Goal: Task Accomplishment & Management: Manage account settings

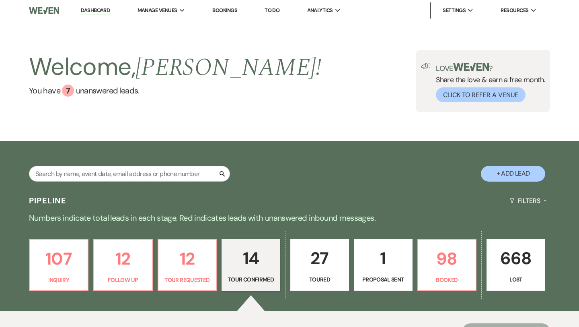
select select "4"
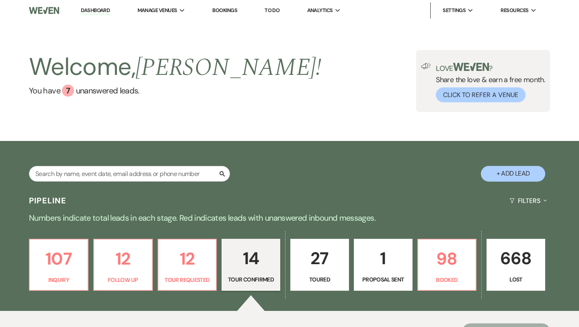
select select "4"
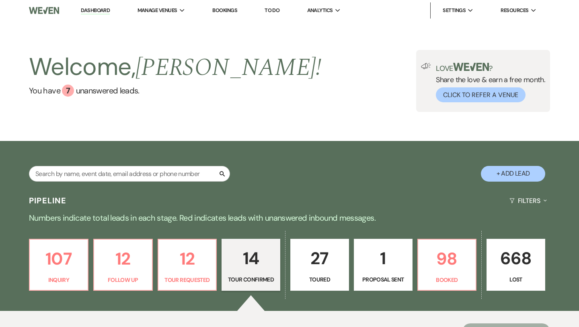
select select "4"
click at [193, 256] on p "12" at bounding box center [187, 258] width 48 height 27
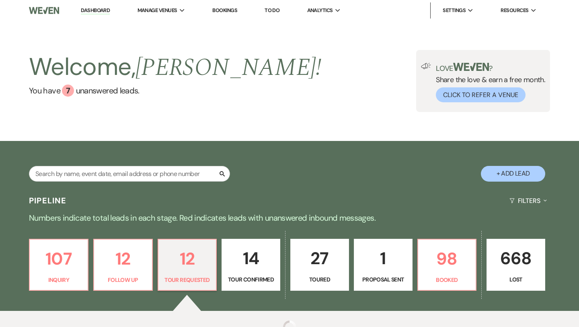
select select "2"
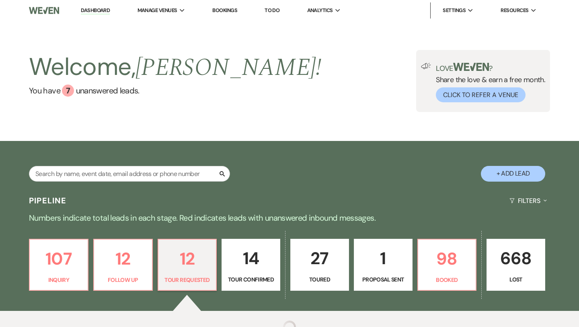
select select "2"
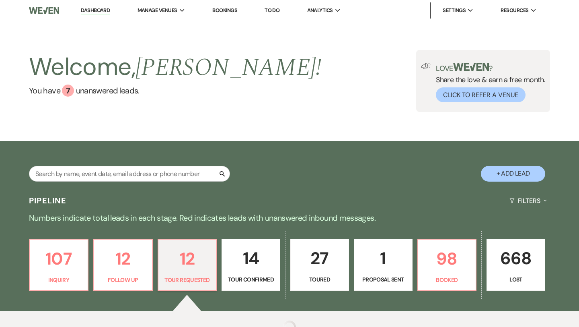
select select "2"
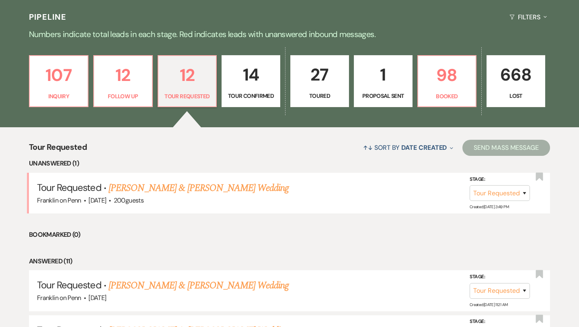
scroll to position [184, 0]
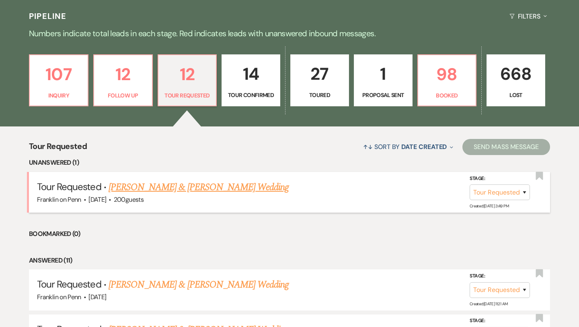
click at [228, 189] on link "[PERSON_NAME] & [PERSON_NAME] Wedding" at bounding box center [199, 187] width 180 height 14
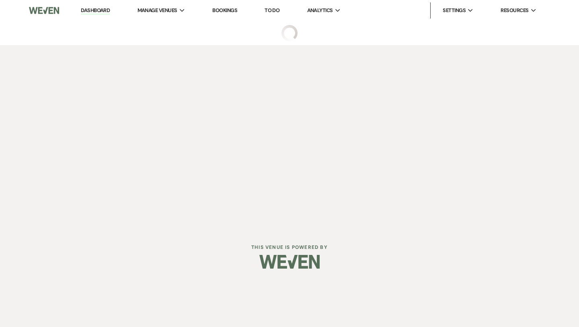
select select "2"
select select "5"
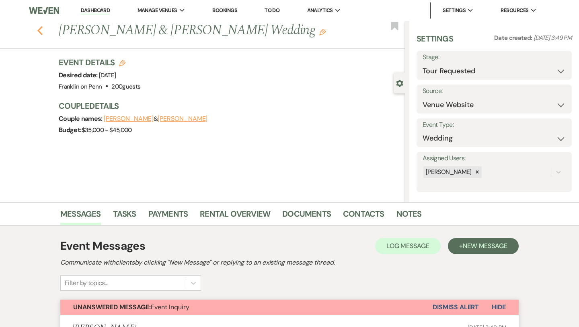
click at [43, 33] on icon "Previous" at bounding box center [40, 31] width 6 height 10
select select "2"
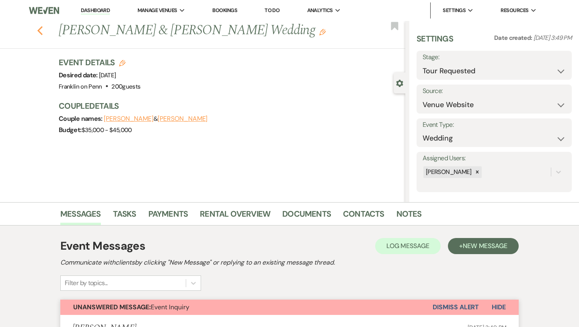
select select "2"
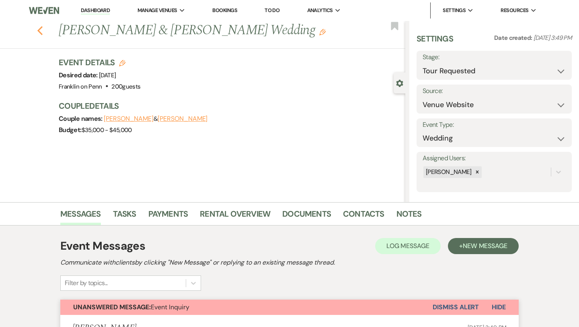
select select "2"
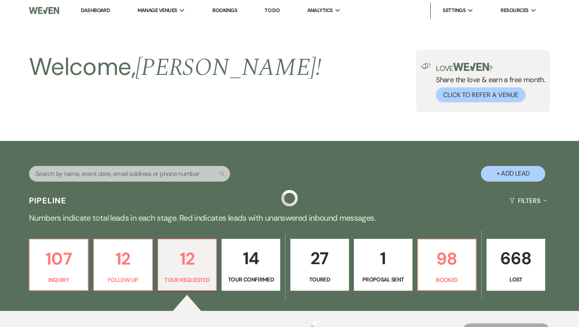
scroll to position [184, 0]
